Goal: Task Accomplishment & Management: Use online tool/utility

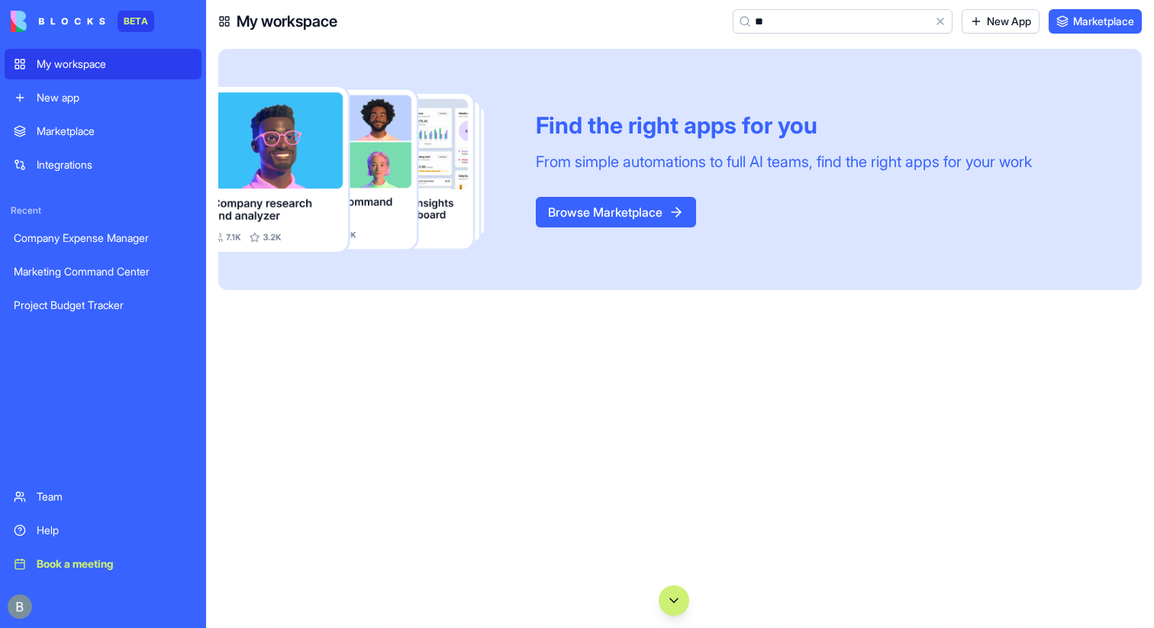
type input "*"
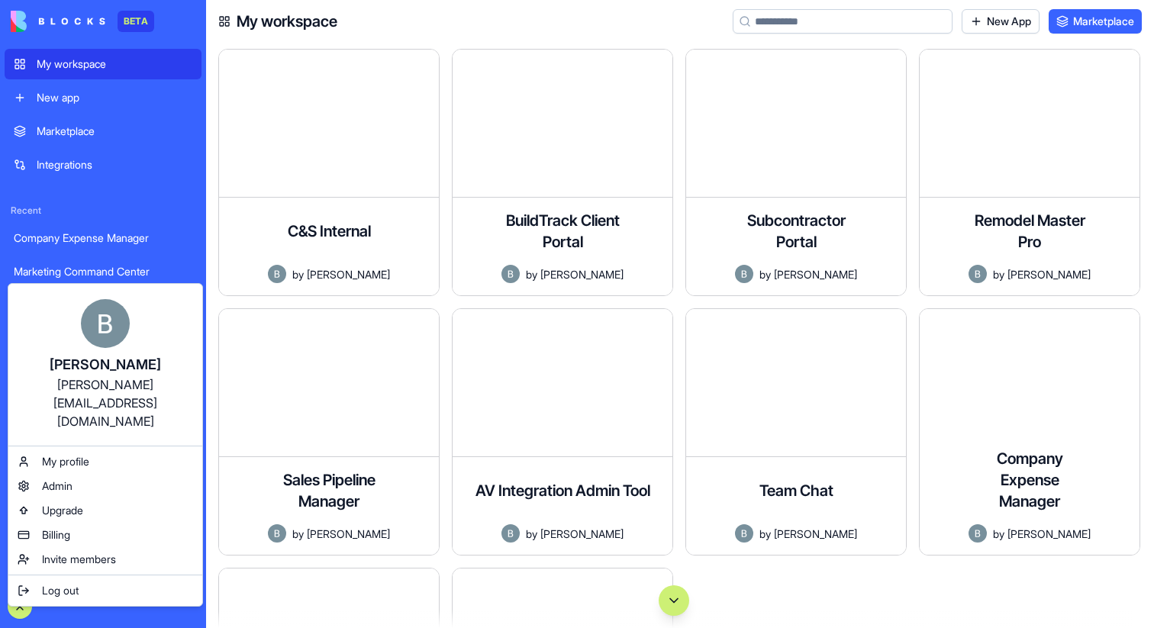
click at [15, 618] on html "BETA My workspace New app Marketplace Integrations Recent Company Expense Manag…" at bounding box center [577, 314] width 1154 height 628
